Goal: Task Accomplishment & Management: Manage account settings

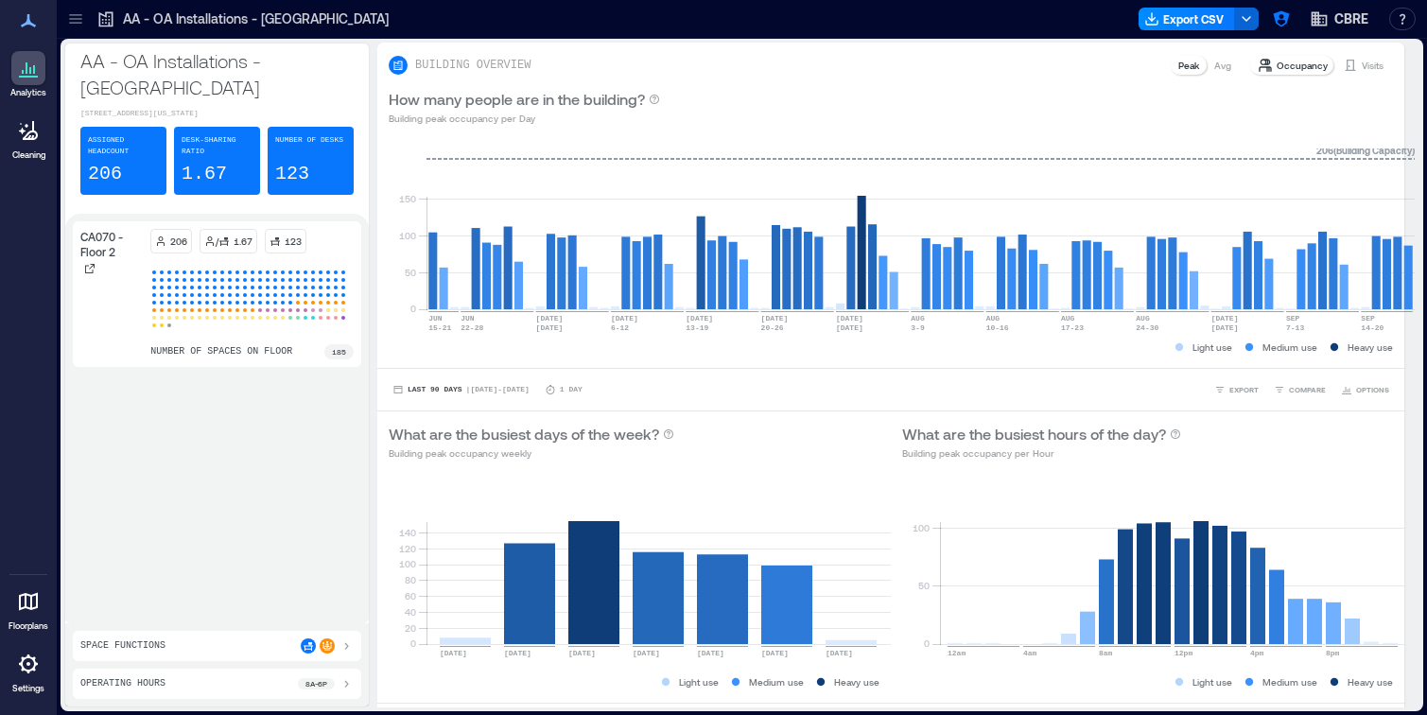
click at [79, 21] on icon at bounding box center [75, 18] width 19 height 19
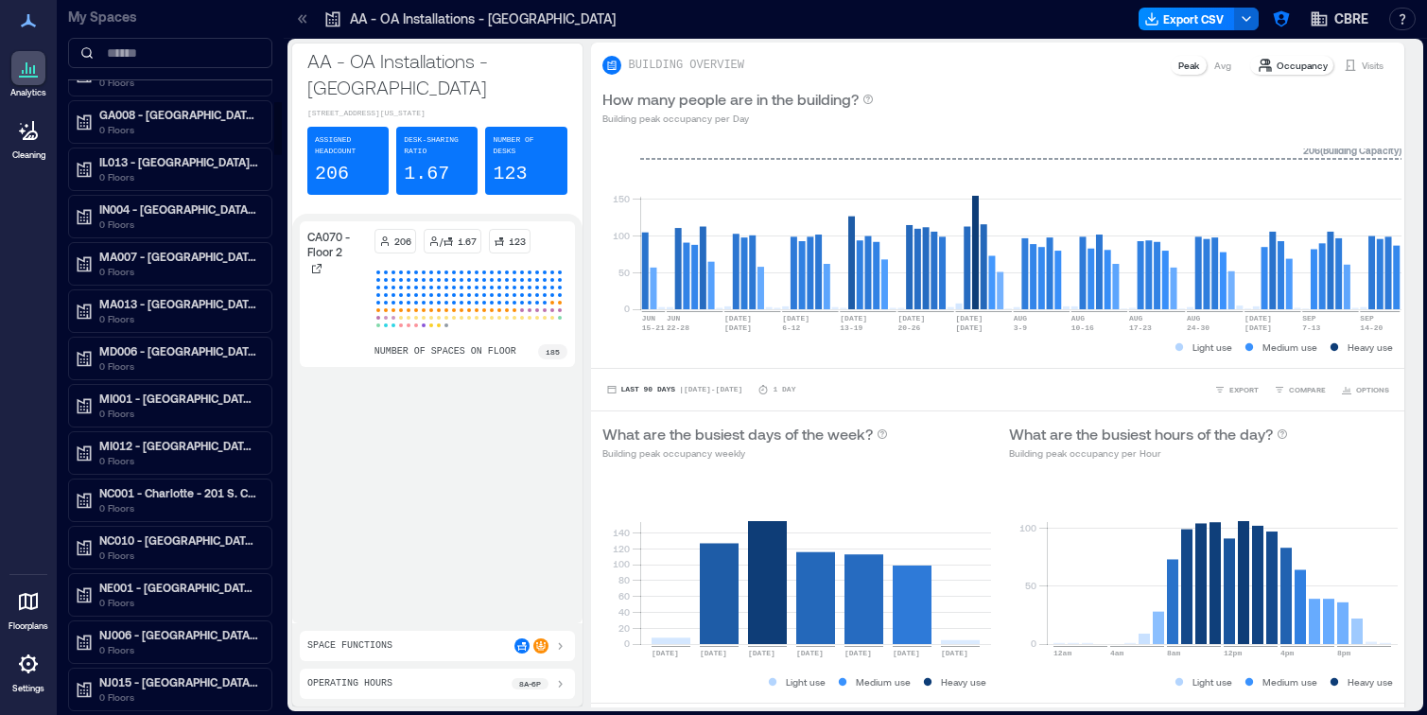
scroll to position [1355, 0]
click at [21, 677] on div at bounding box center [28, 664] width 34 height 34
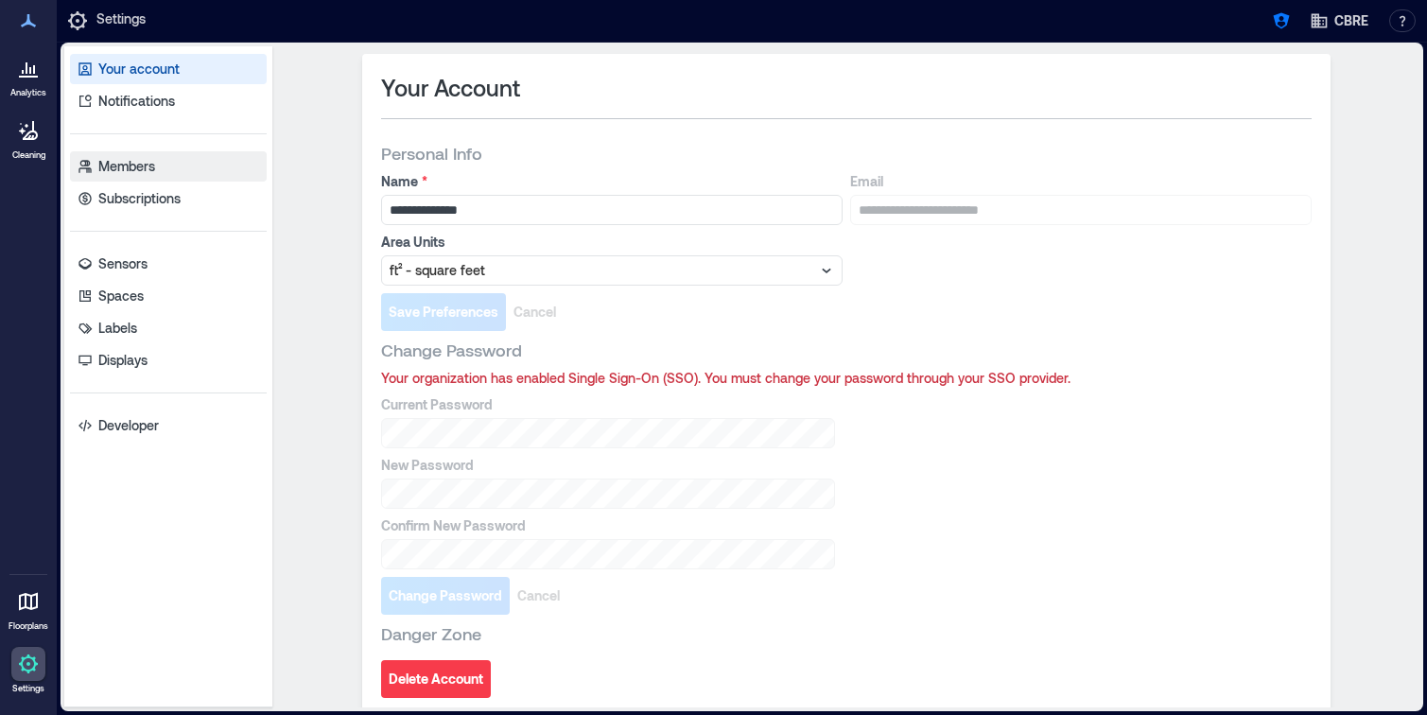
click at [159, 160] on link "Members" at bounding box center [168, 166] width 197 height 30
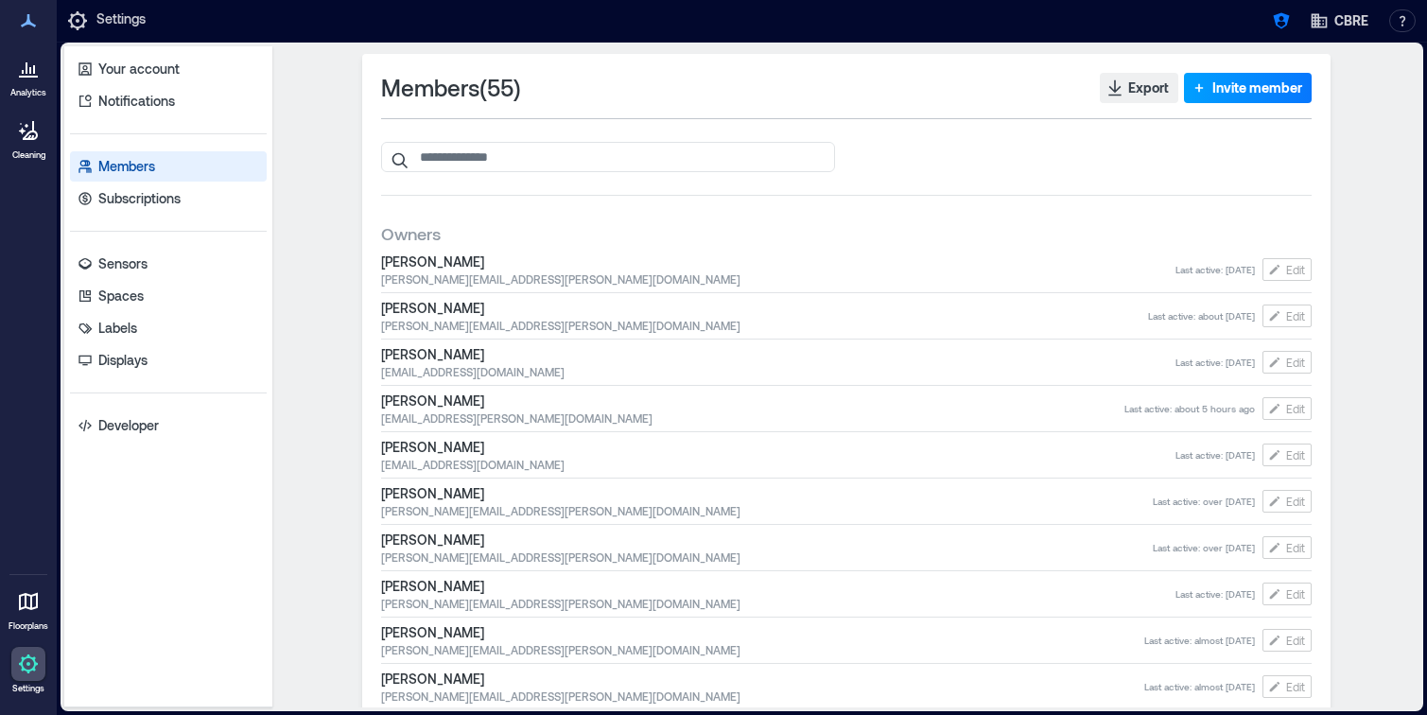
click at [1223, 89] on span "Invite member" at bounding box center [1257, 87] width 90 height 19
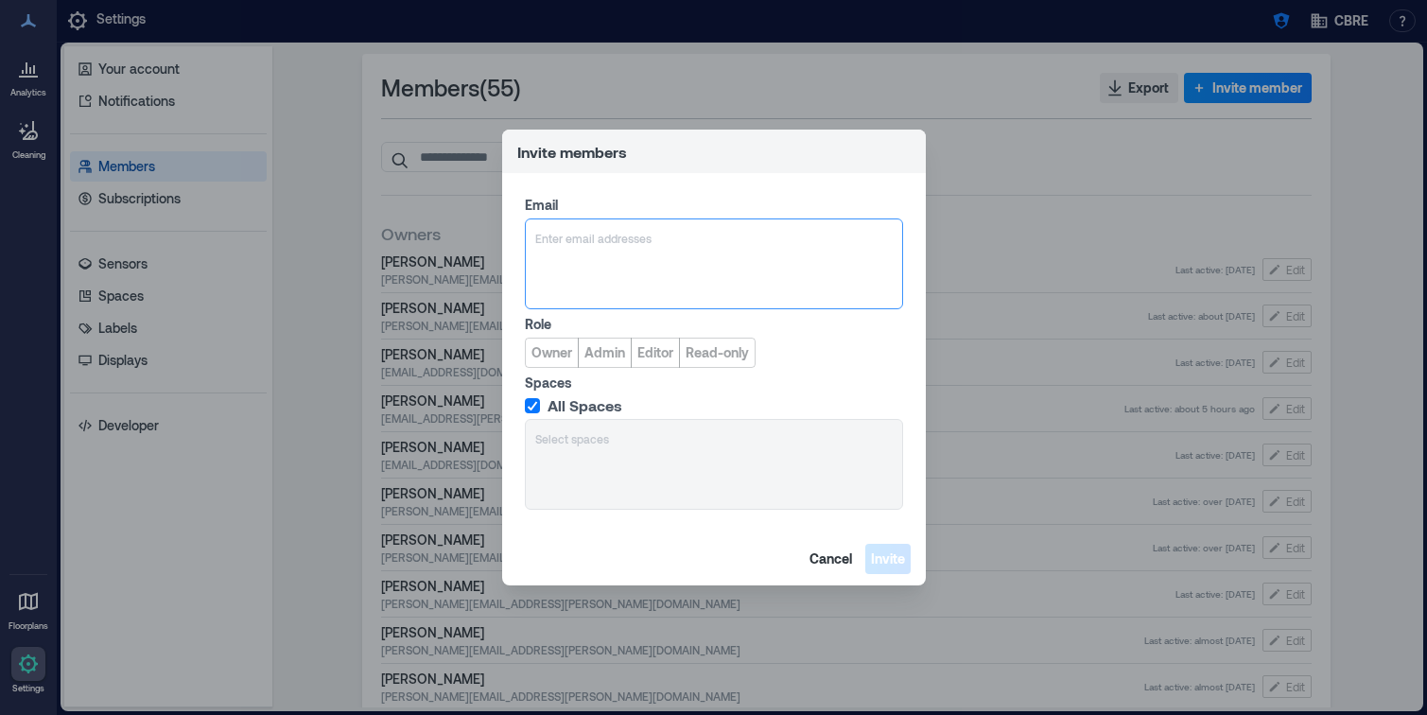
type input "**********"
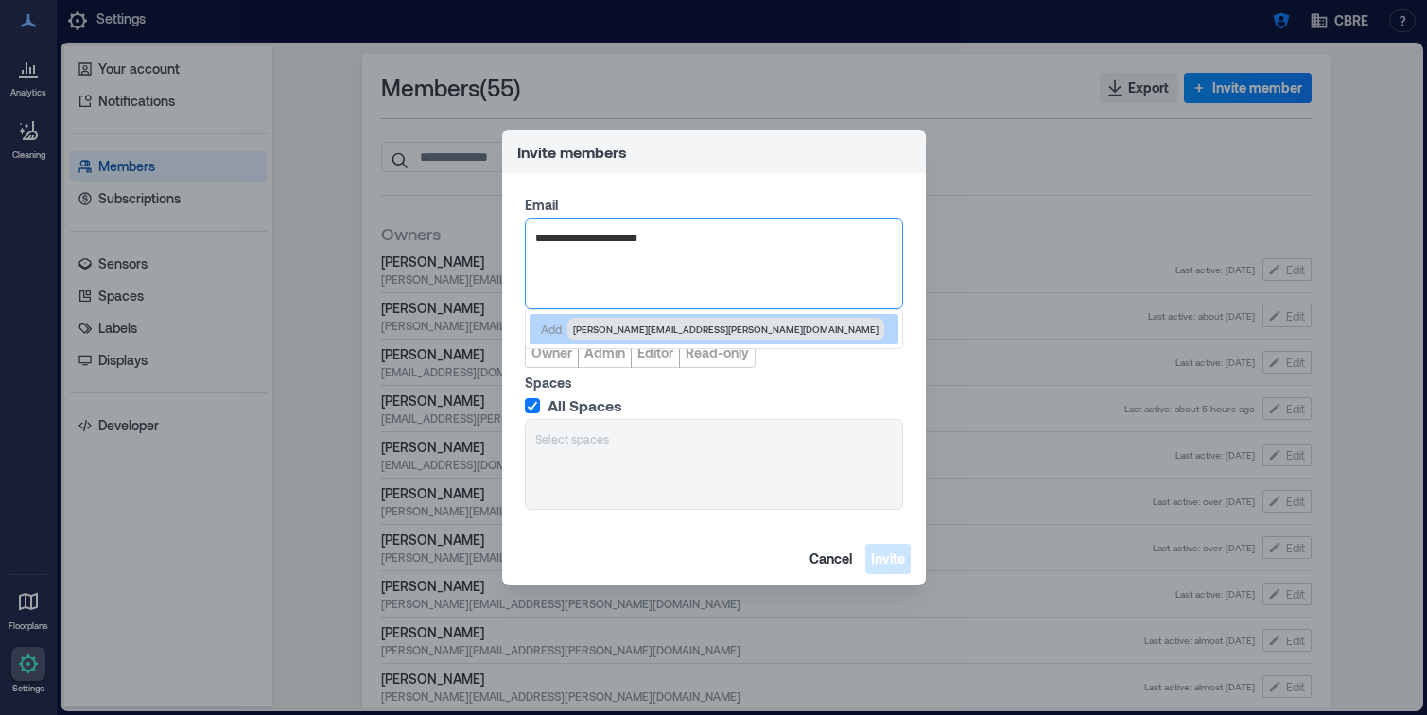
click at [630, 323] on span "[PERSON_NAME][EMAIL_ADDRESS][PERSON_NAME][DOMAIN_NAME]" at bounding box center [725, 328] width 305 height 15
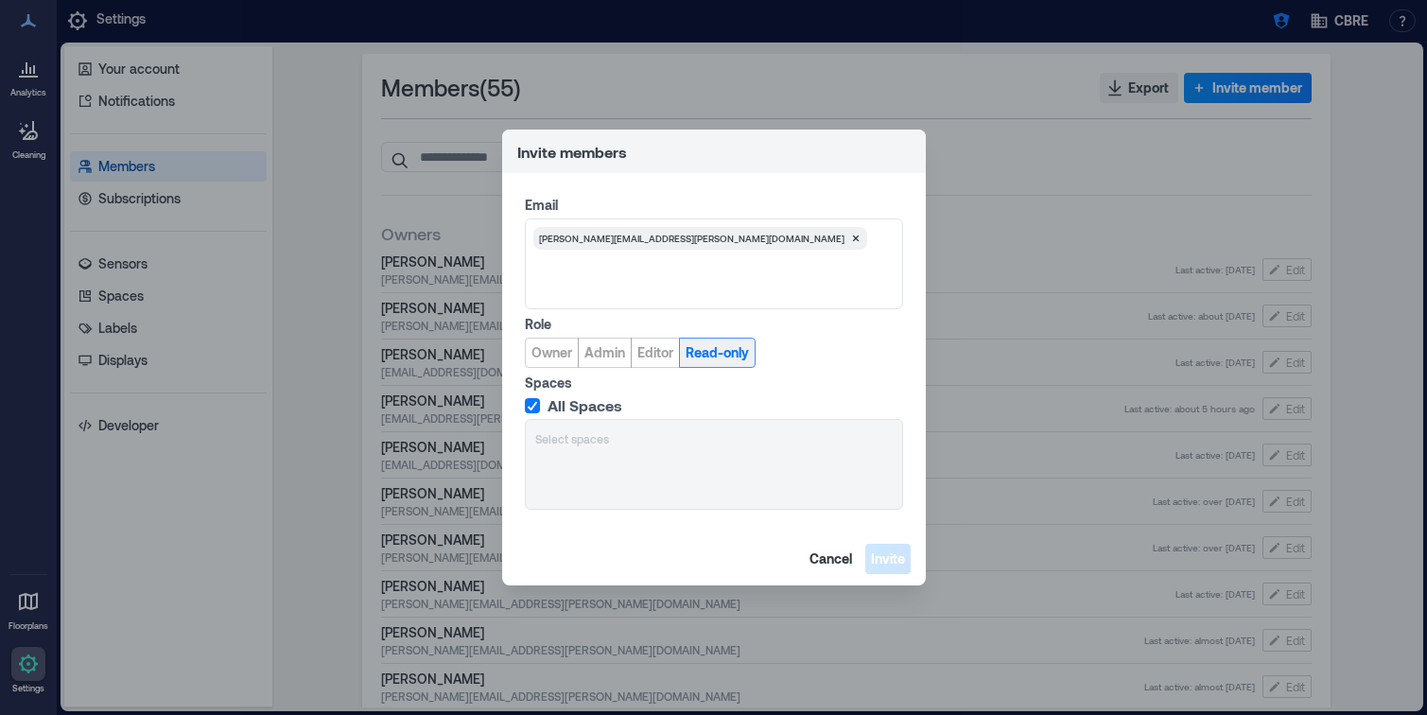
click at [735, 354] on span "Read-only" at bounding box center [716, 352] width 63 height 19
click at [535, 409] on icon at bounding box center [532, 405] width 11 height 9
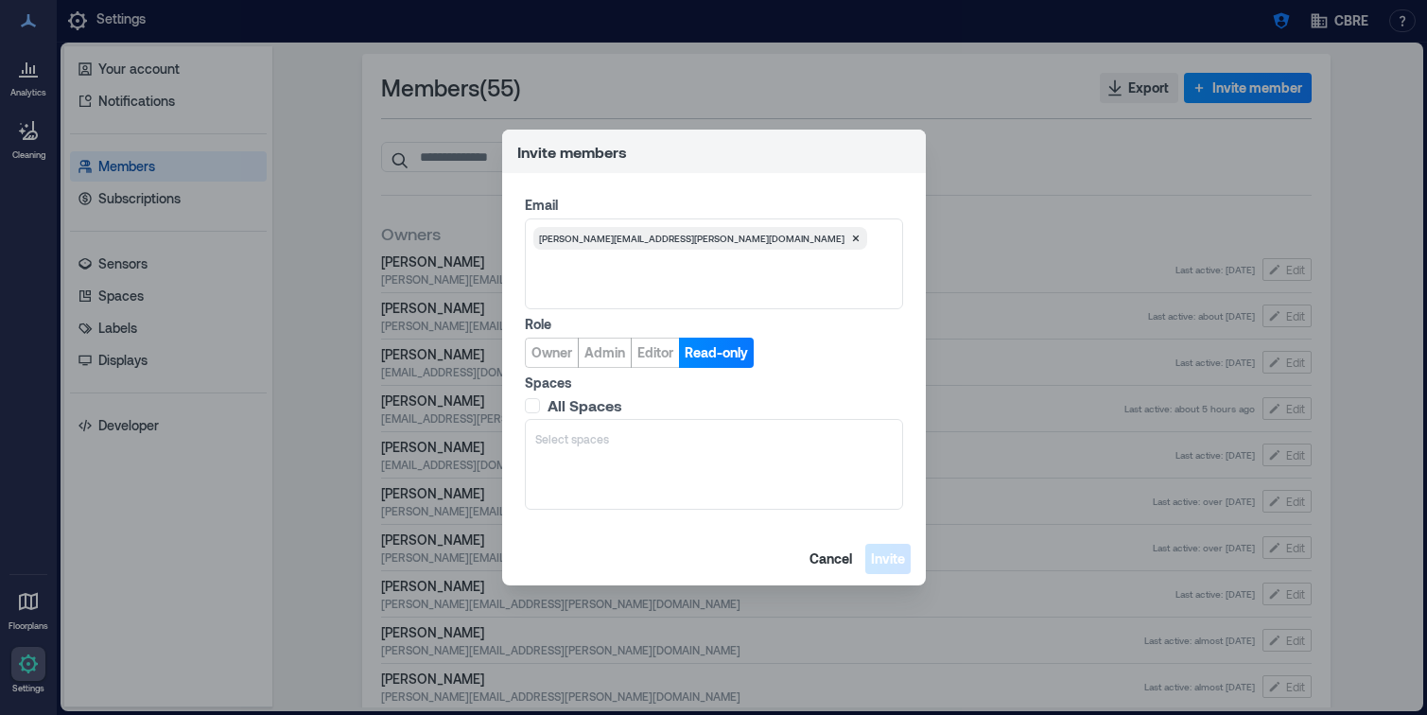
click at [700, 387] on label "Spaces" at bounding box center [712, 382] width 374 height 19
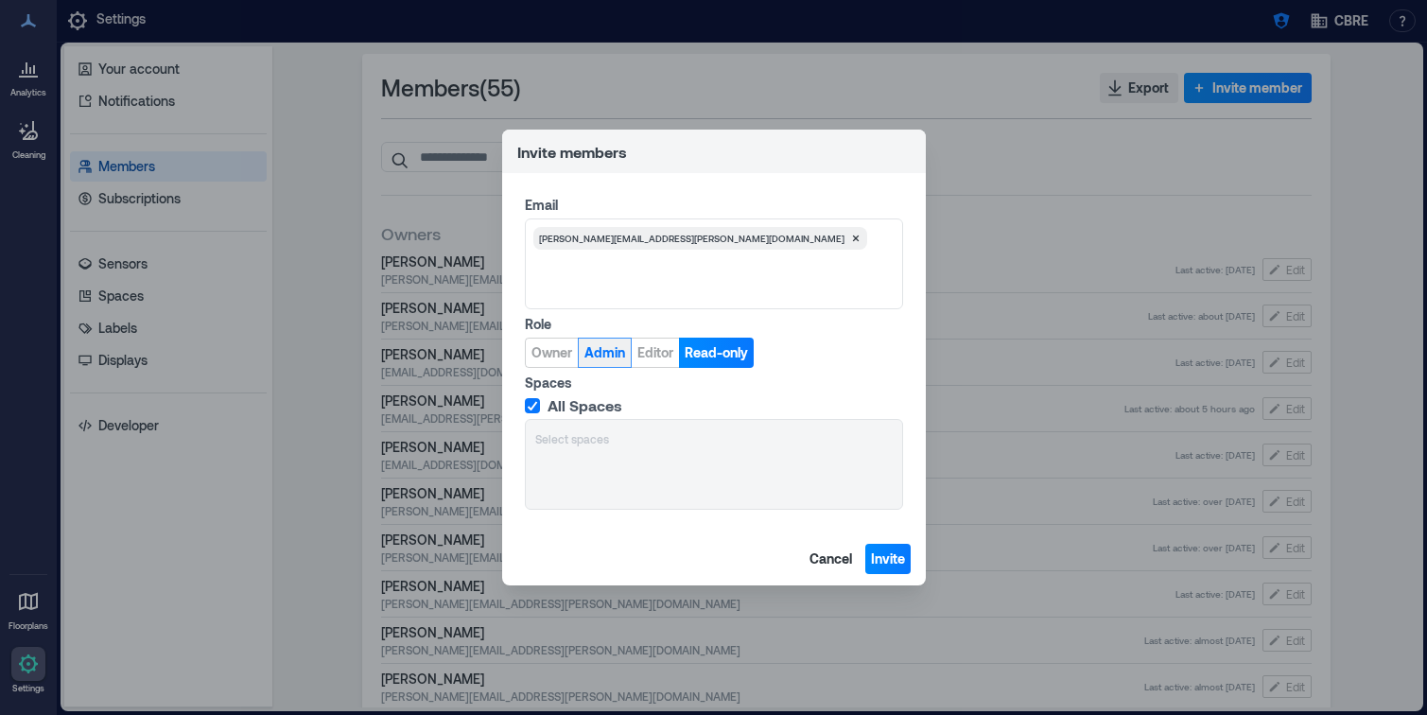
click at [610, 352] on span "Admin" at bounding box center [604, 352] width 41 height 19
click at [537, 407] on icon at bounding box center [532, 405] width 11 height 9
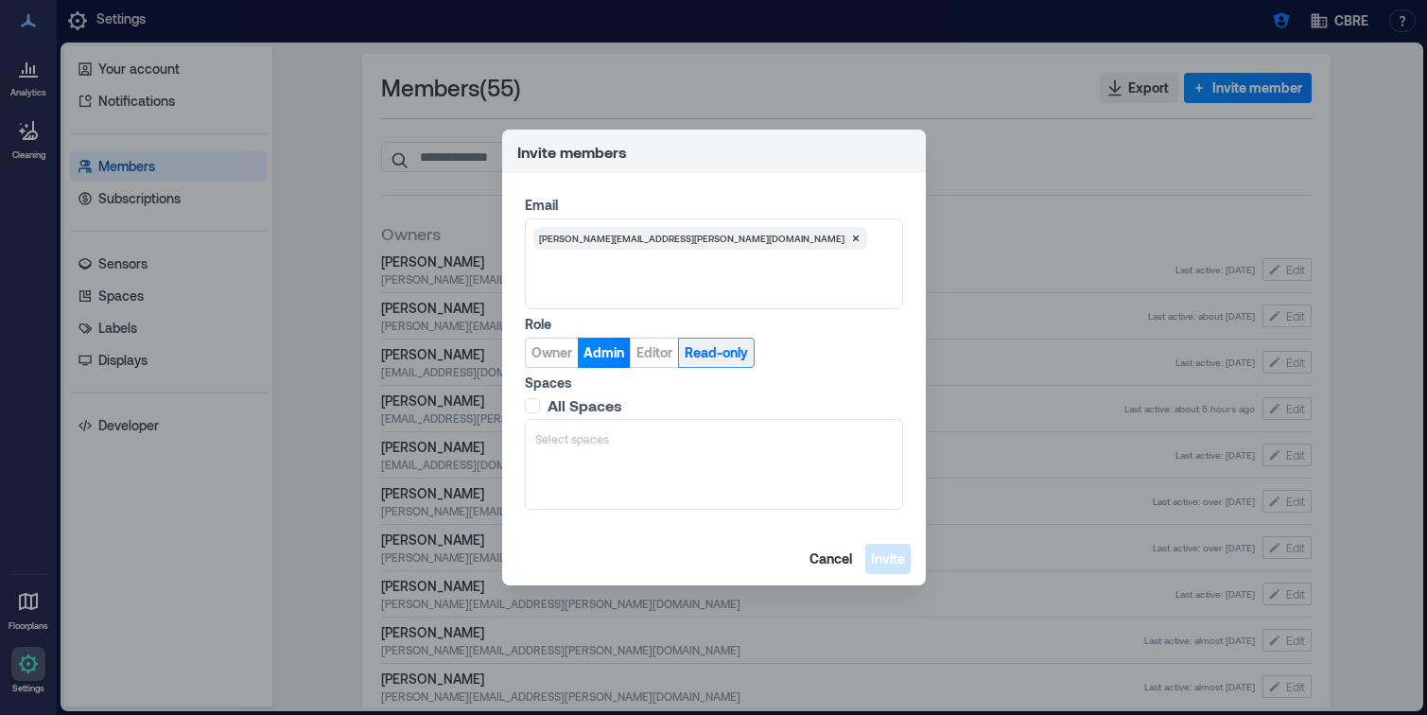
click at [711, 350] on span "Read-only" at bounding box center [715, 352] width 63 height 19
click at [637, 459] on div "Select spaces" at bounding box center [714, 464] width 378 height 91
click at [676, 446] on div "Select spaces" at bounding box center [713, 438] width 361 height 23
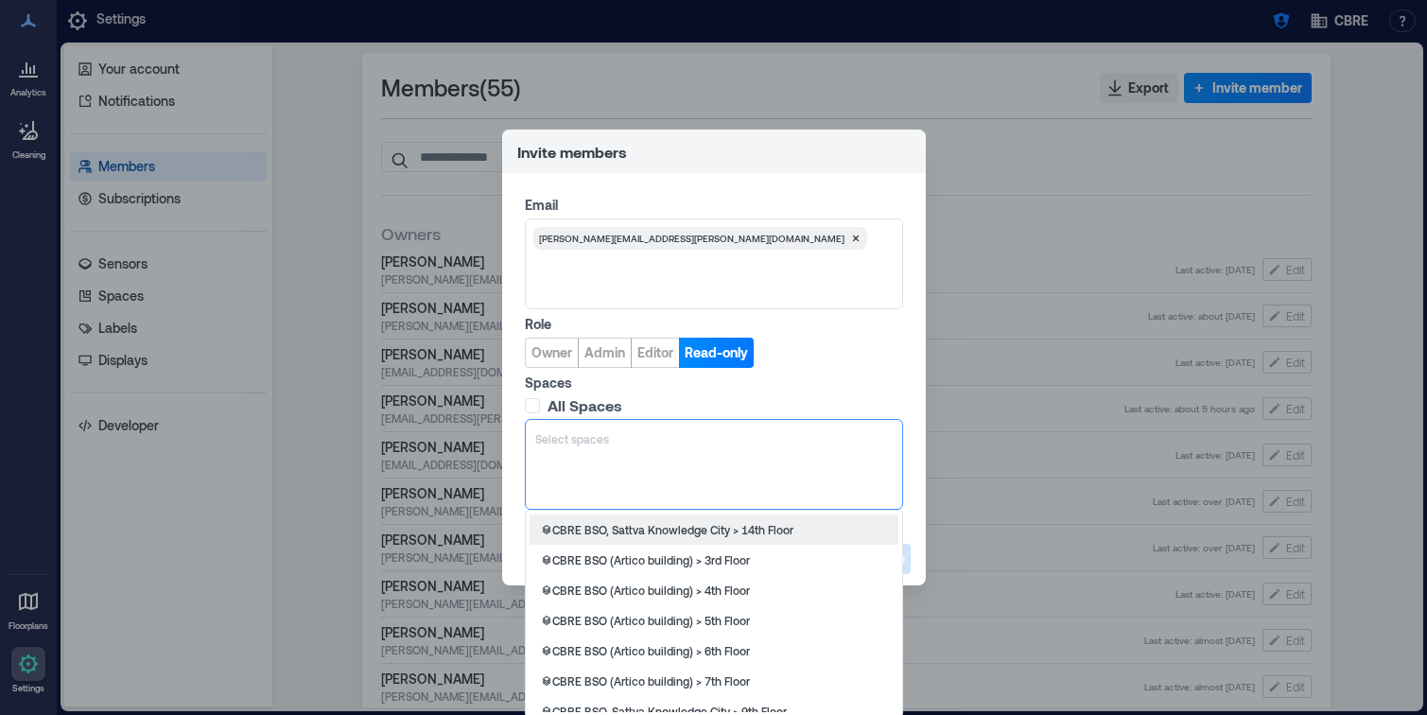
scroll to position [2, 0]
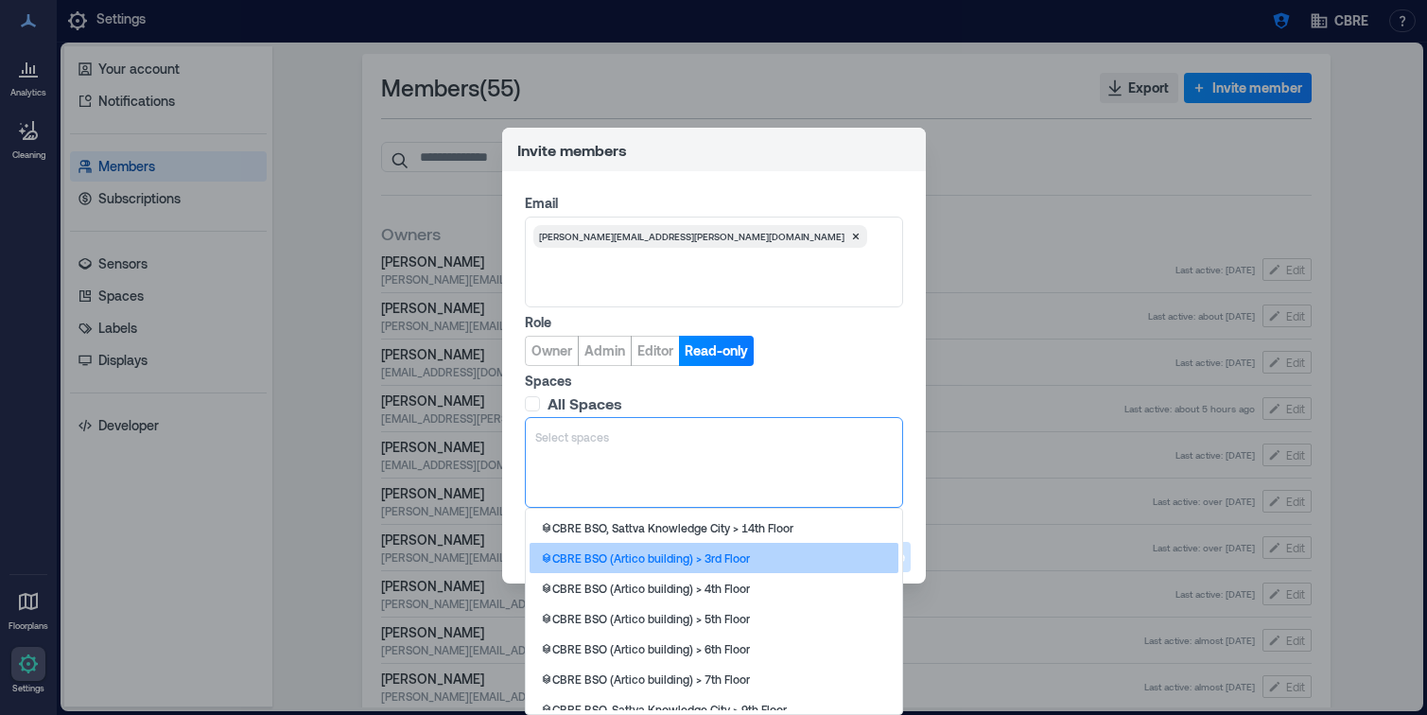
click at [664, 561] on p "CBRE BSO (Artico building) > 3rd Floor" at bounding box center [651, 557] width 198 height 15
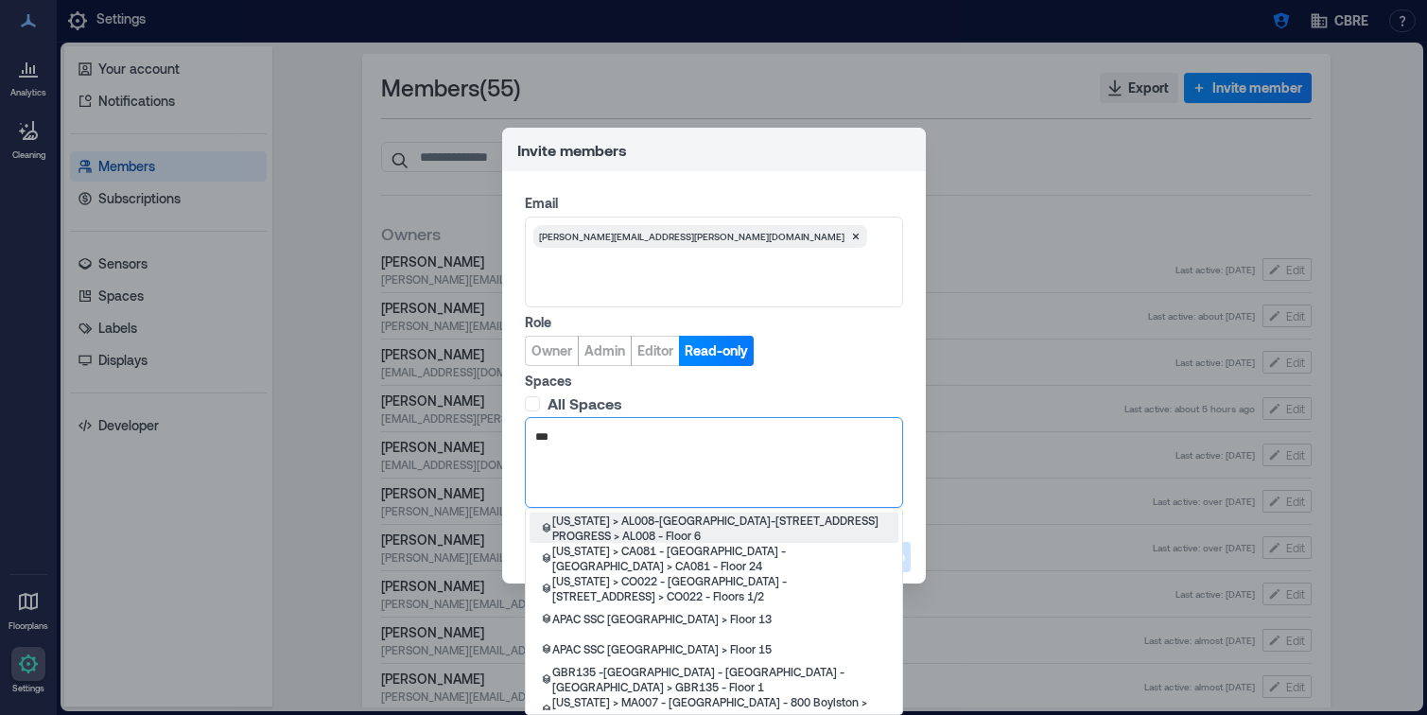
scroll to position [0, 0]
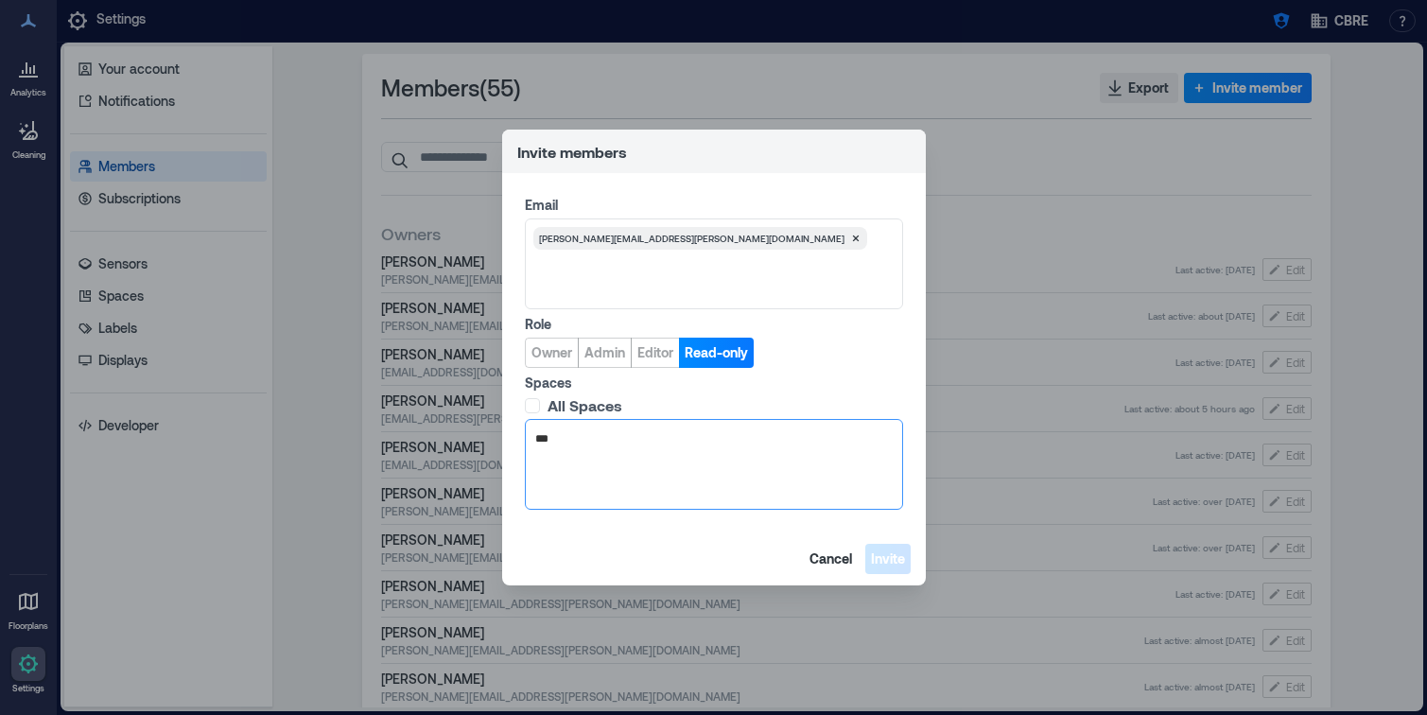
type input "**"
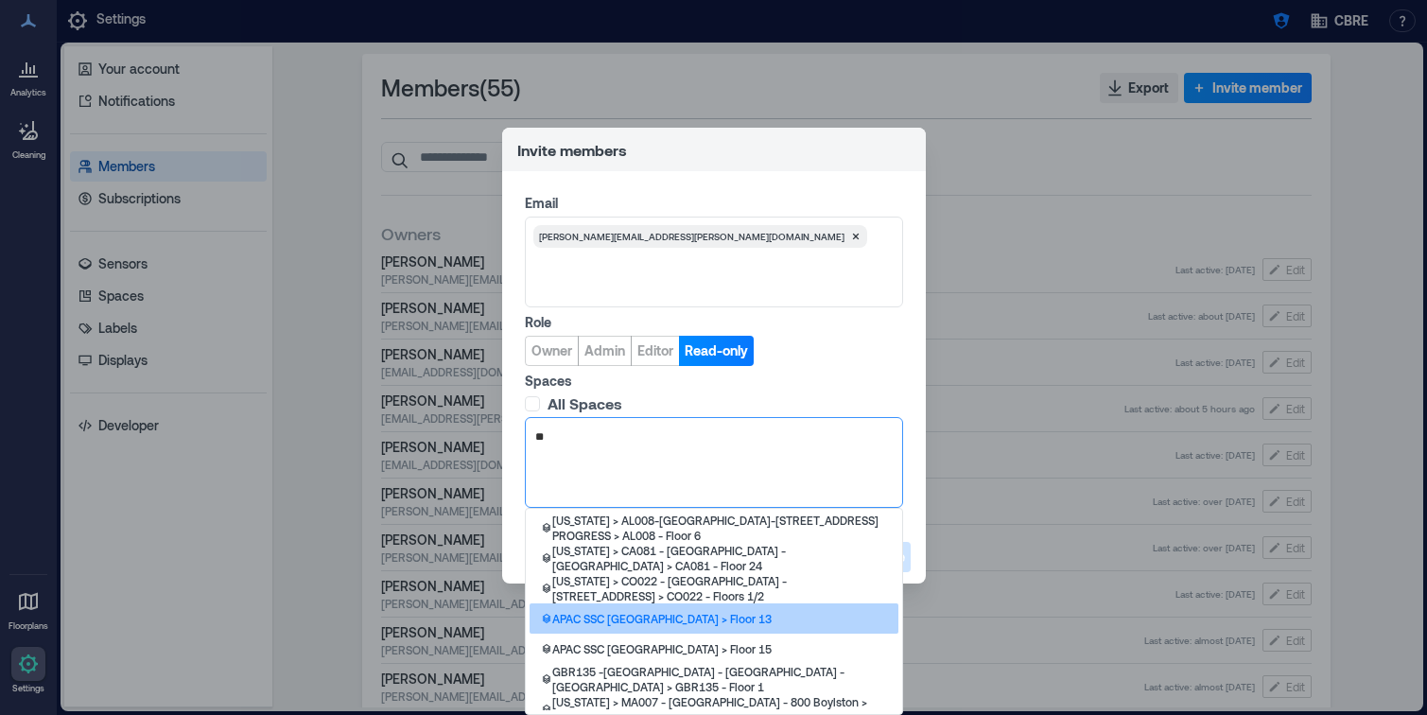
click at [705, 611] on p "APAC SSC [GEOGRAPHIC_DATA] > Floor 13" at bounding box center [661, 618] width 219 height 15
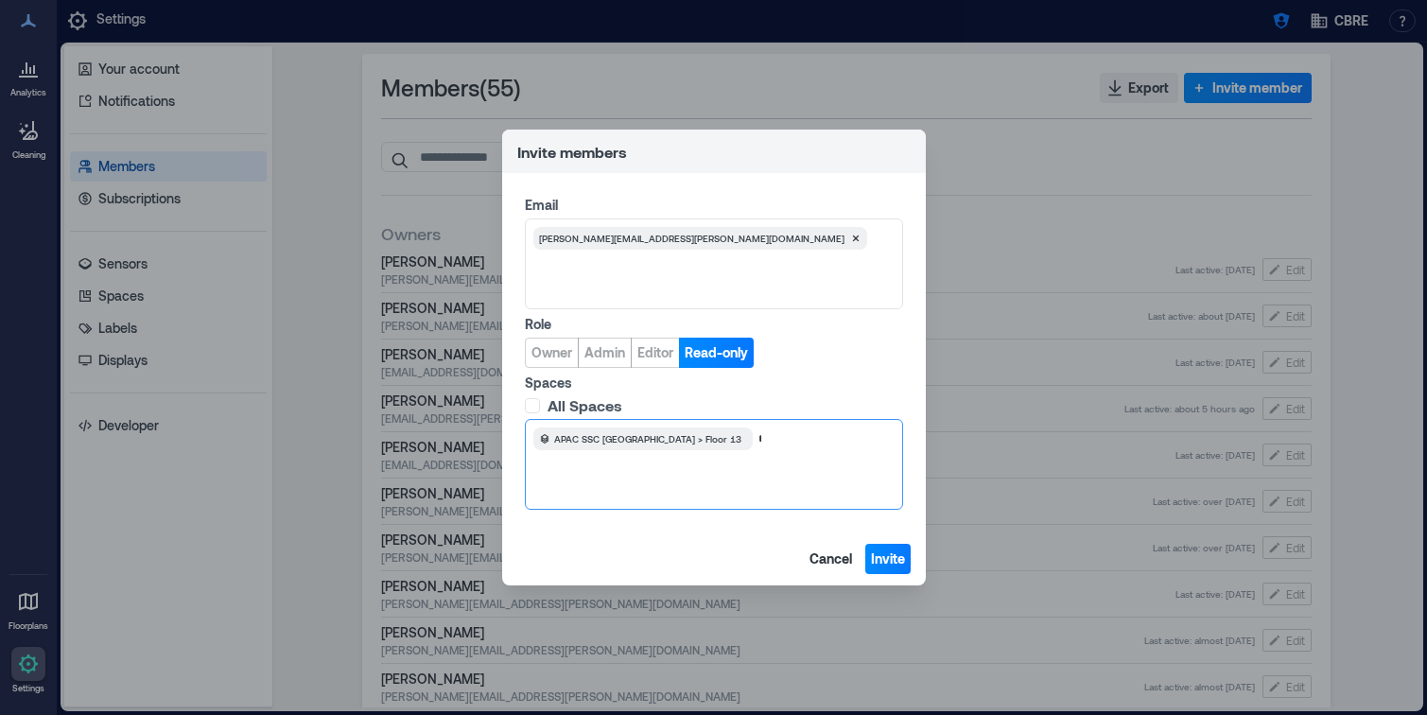
type input "**"
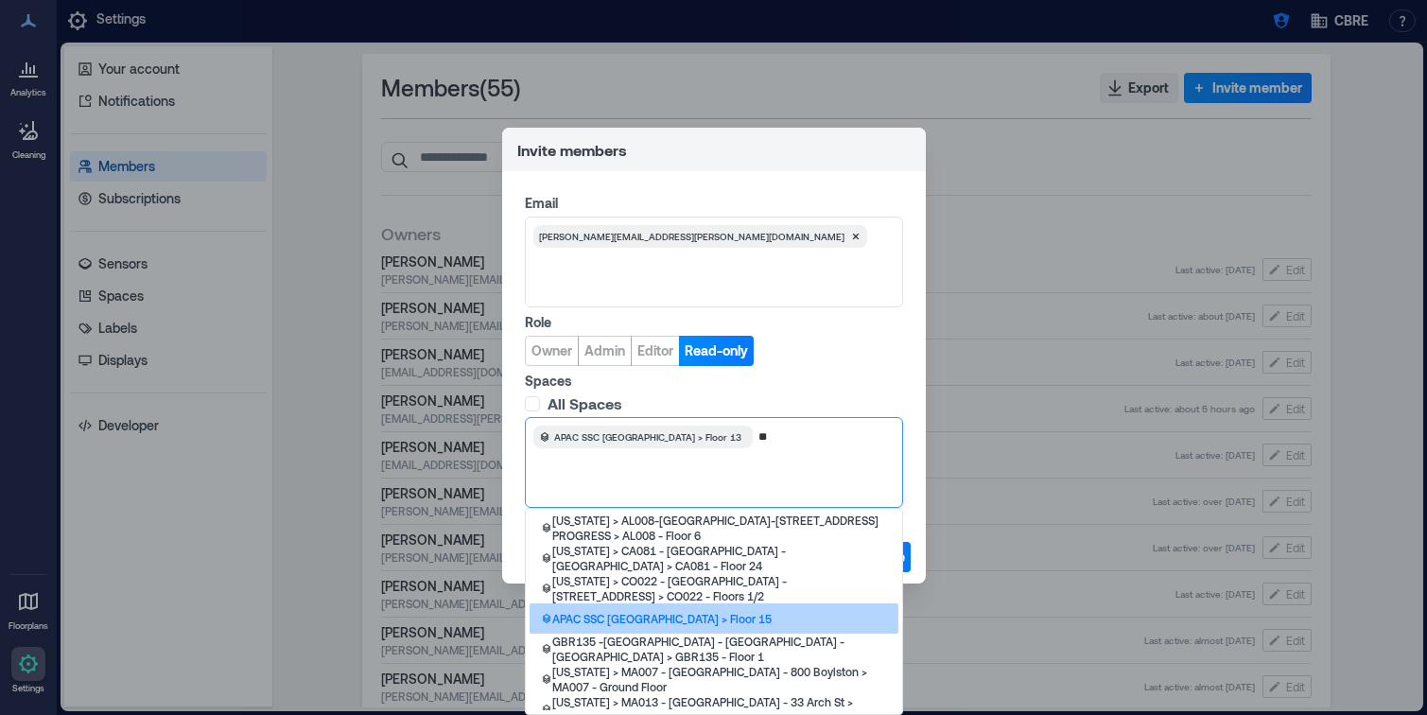
click at [695, 621] on p "APAC SSC [GEOGRAPHIC_DATA] > Floor 15" at bounding box center [661, 618] width 219 height 15
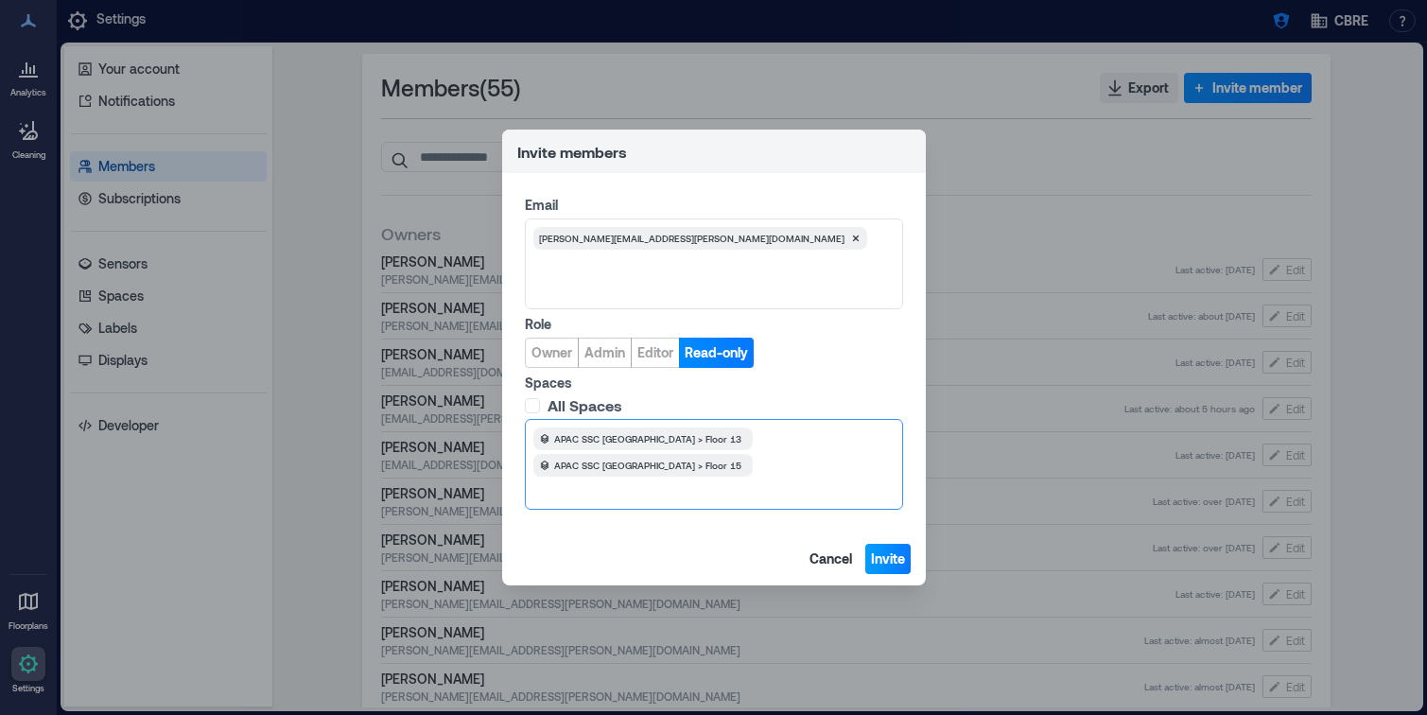
click at [882, 555] on span "Invite" at bounding box center [888, 558] width 34 height 19
